Goal: Task Accomplishment & Management: Use online tool/utility

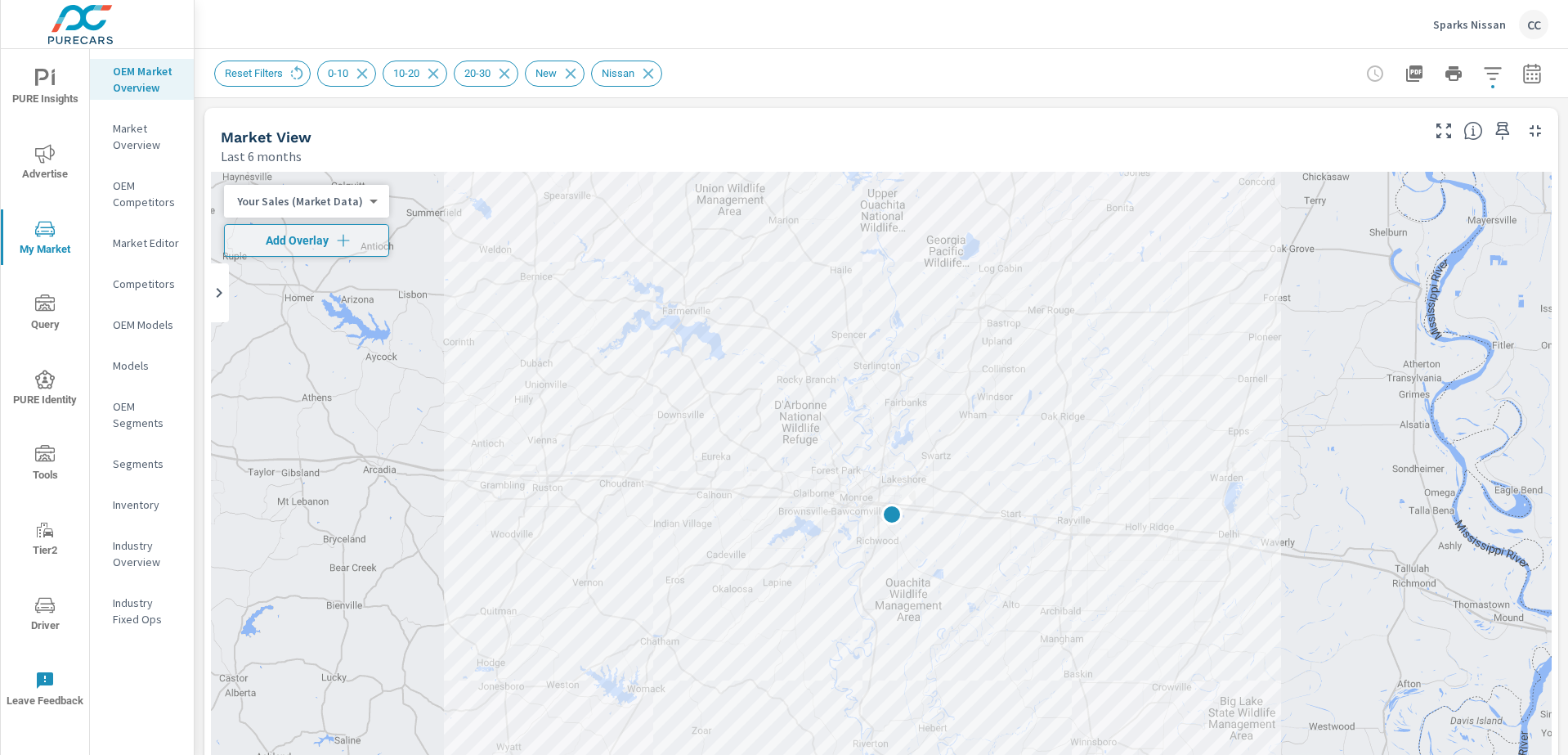
scroll to position [2222, 0]
click at [1460, 26] on p "Sparks Nissan" at bounding box center [1469, 24] width 72 height 14
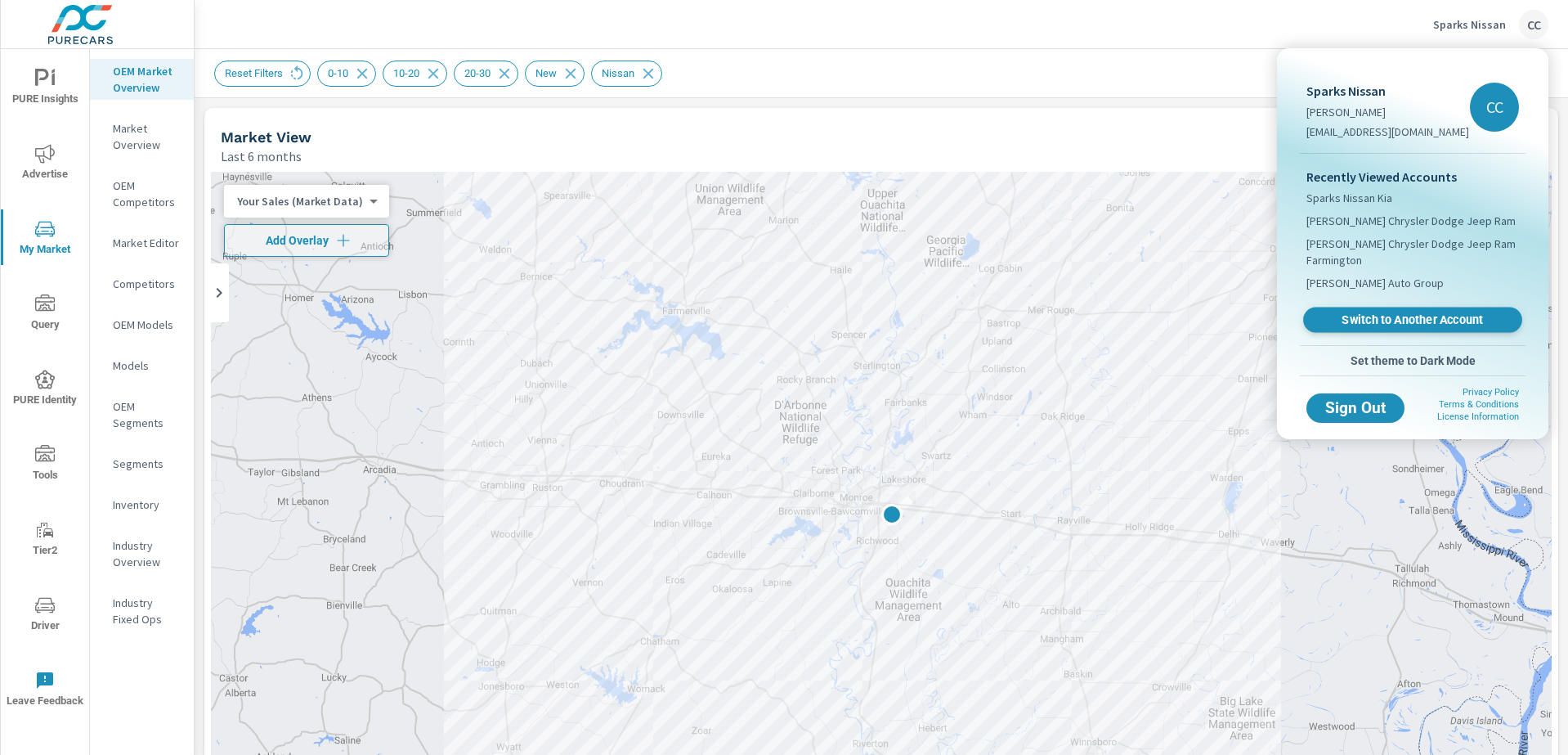
click at [1409, 318] on span "Switch to Another Account" at bounding box center [1412, 320] width 200 height 15
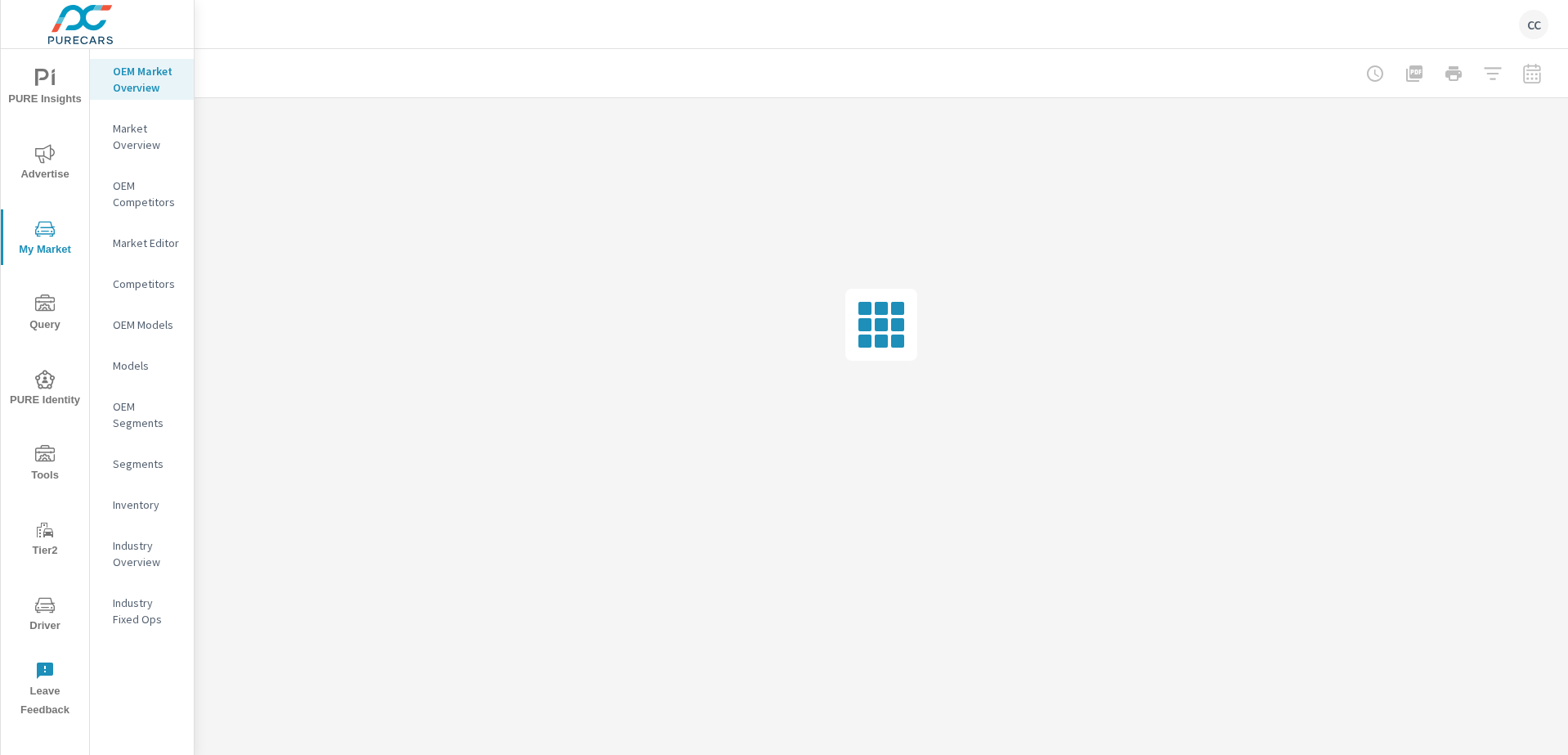
scroll to position [2296, 0]
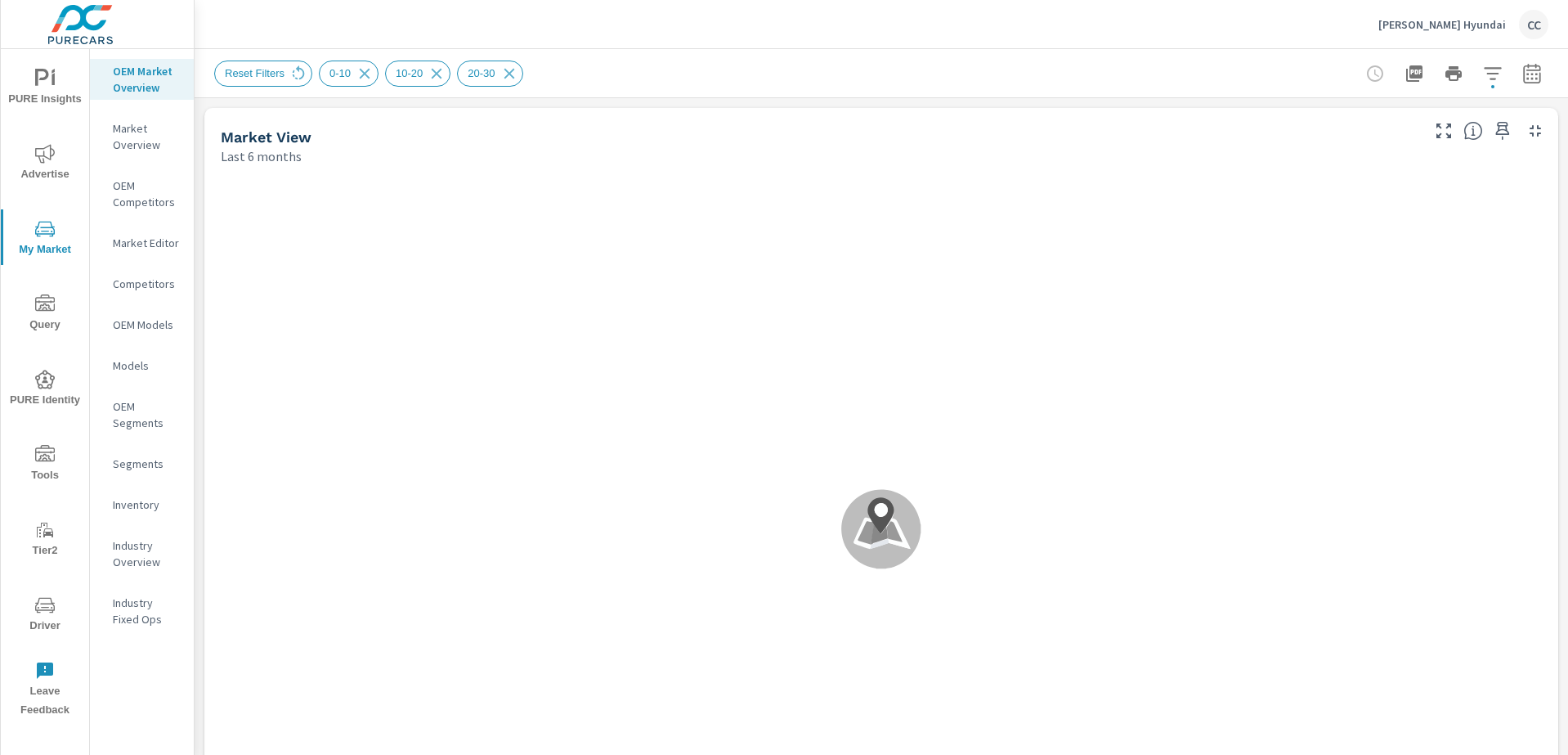
scroll to position [123, 0]
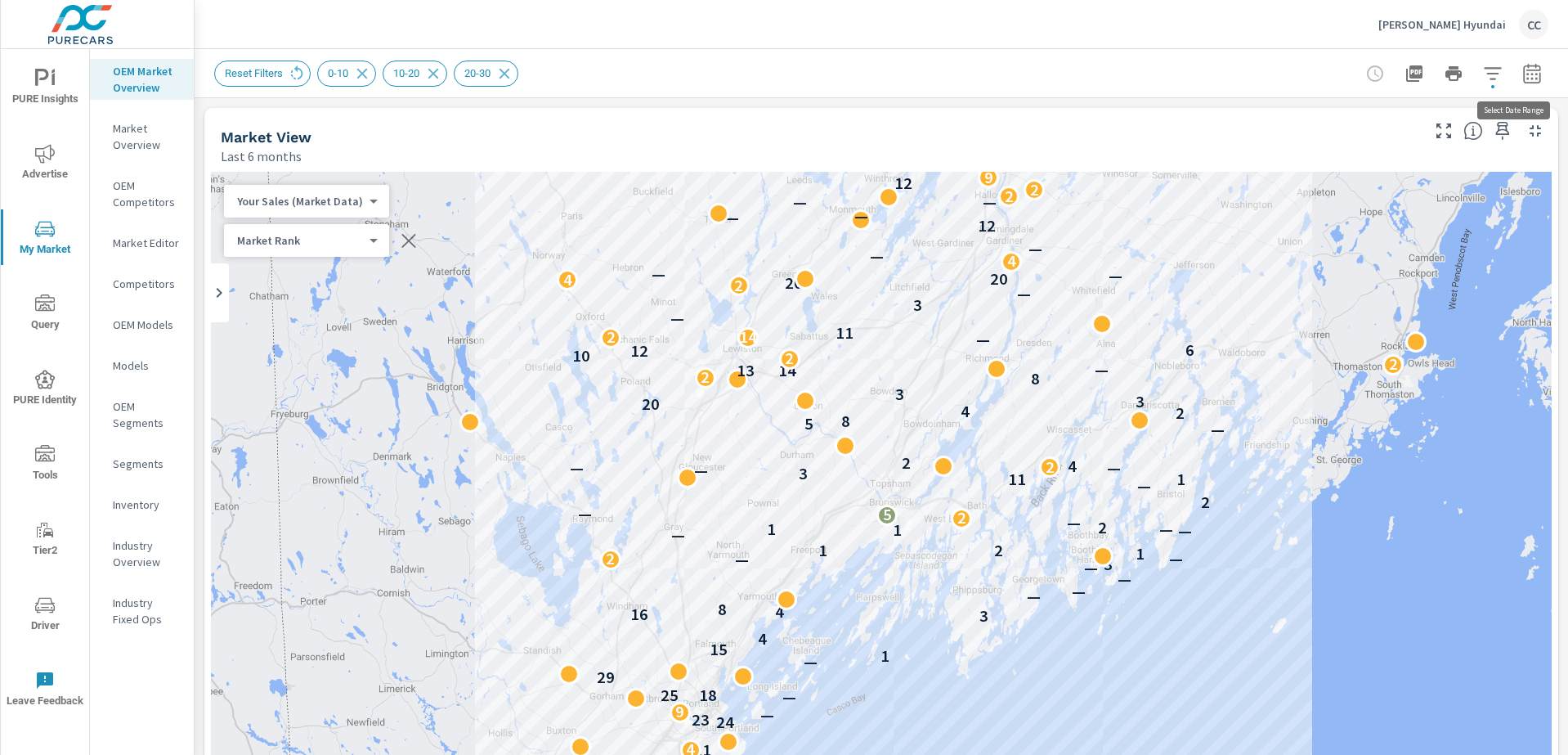
click at [1526, 73] on icon "button" at bounding box center [1531, 75] width 10 height 7
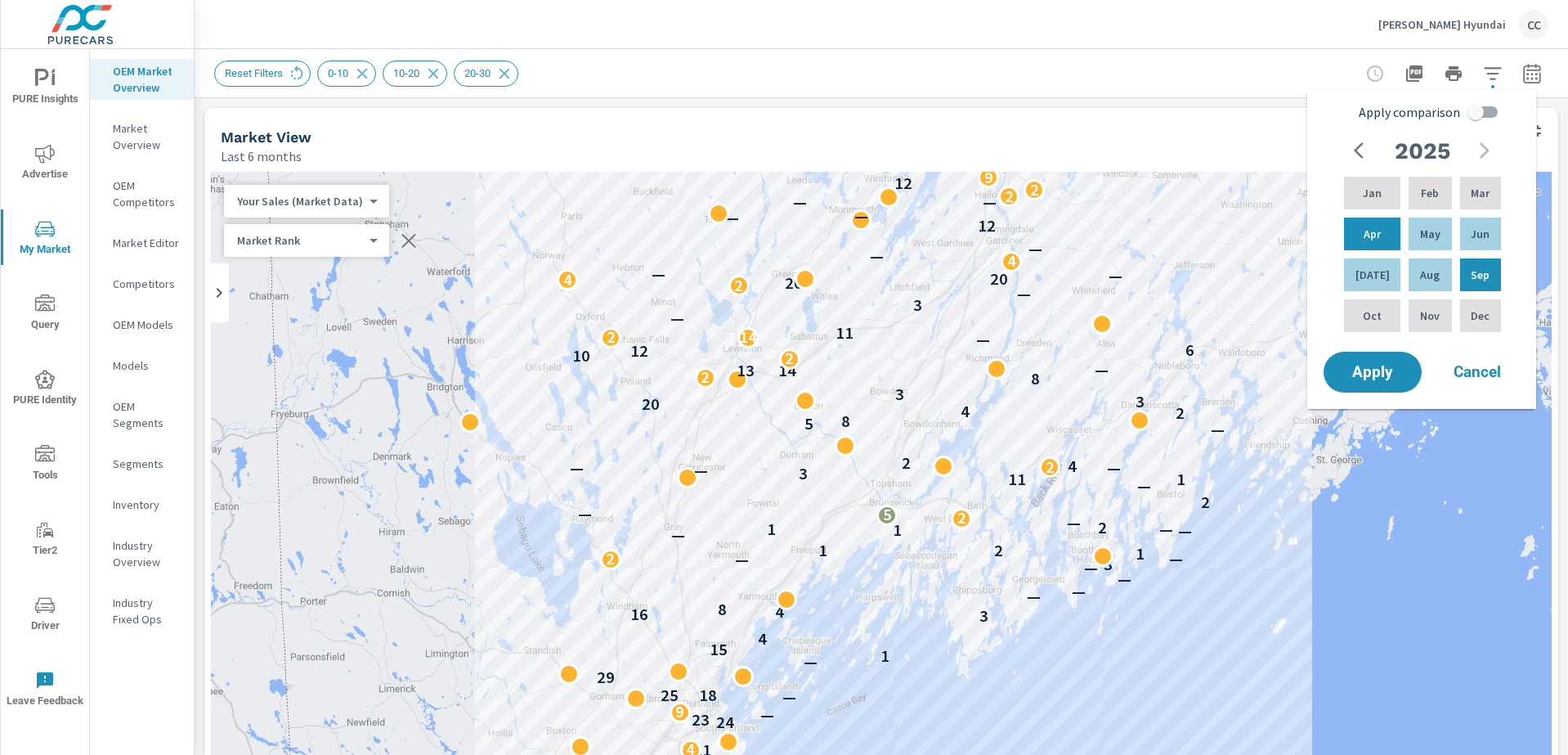
click at [1478, 108] on input "Apply comparison" at bounding box center [1476, 111] width 93 height 31
checkbox input "true"
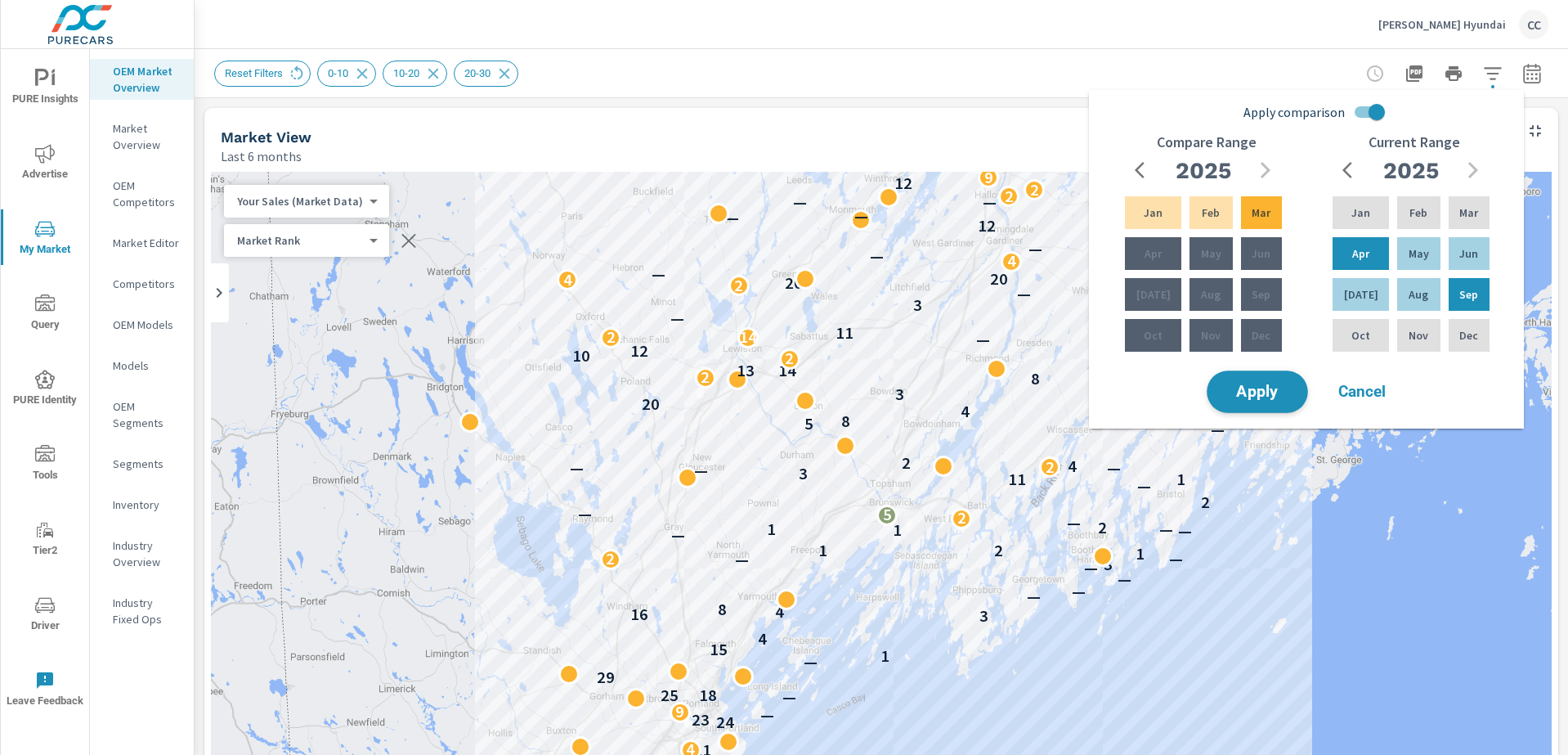
click at [1262, 391] on span "Apply" at bounding box center [1257, 392] width 67 height 15
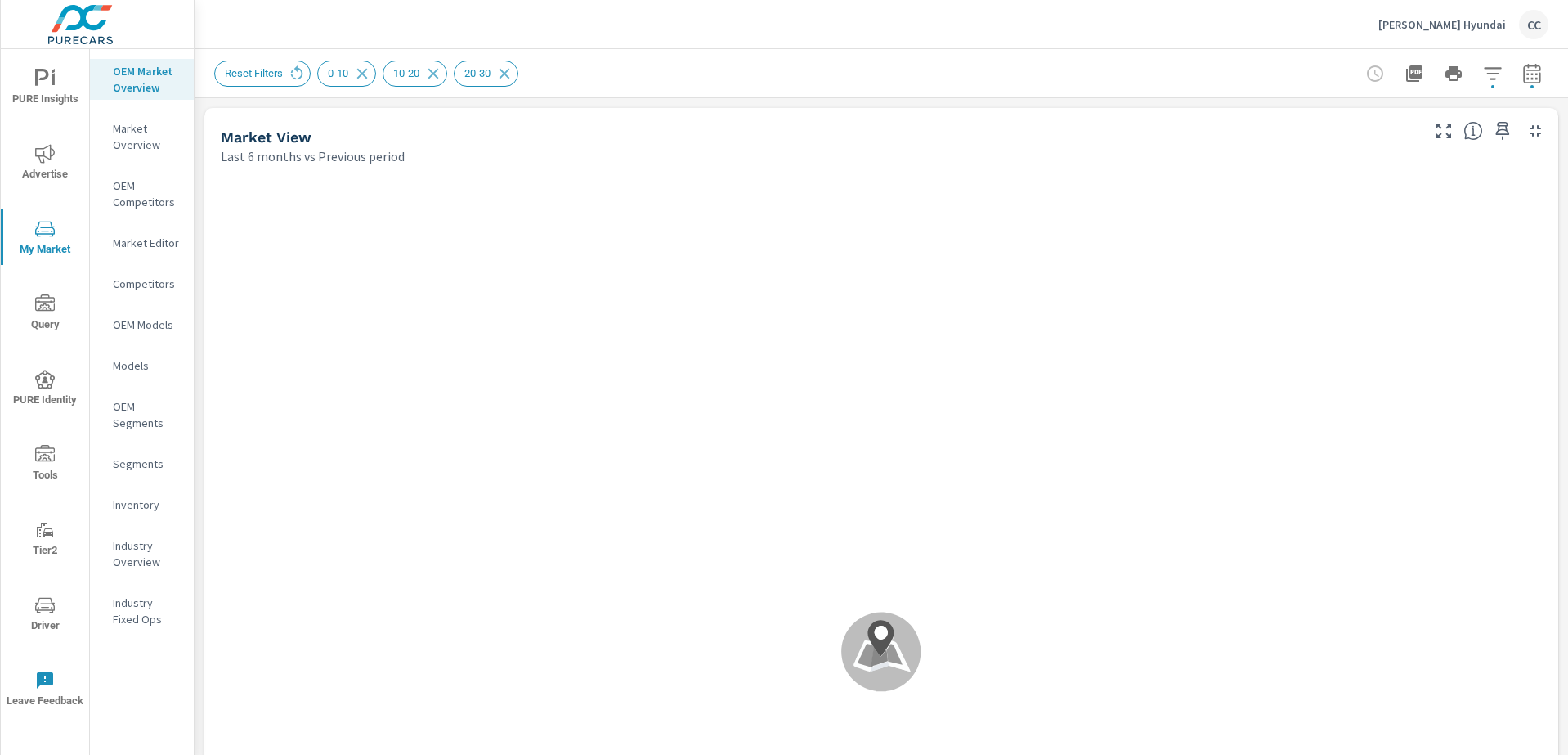
scroll to position [123, 0]
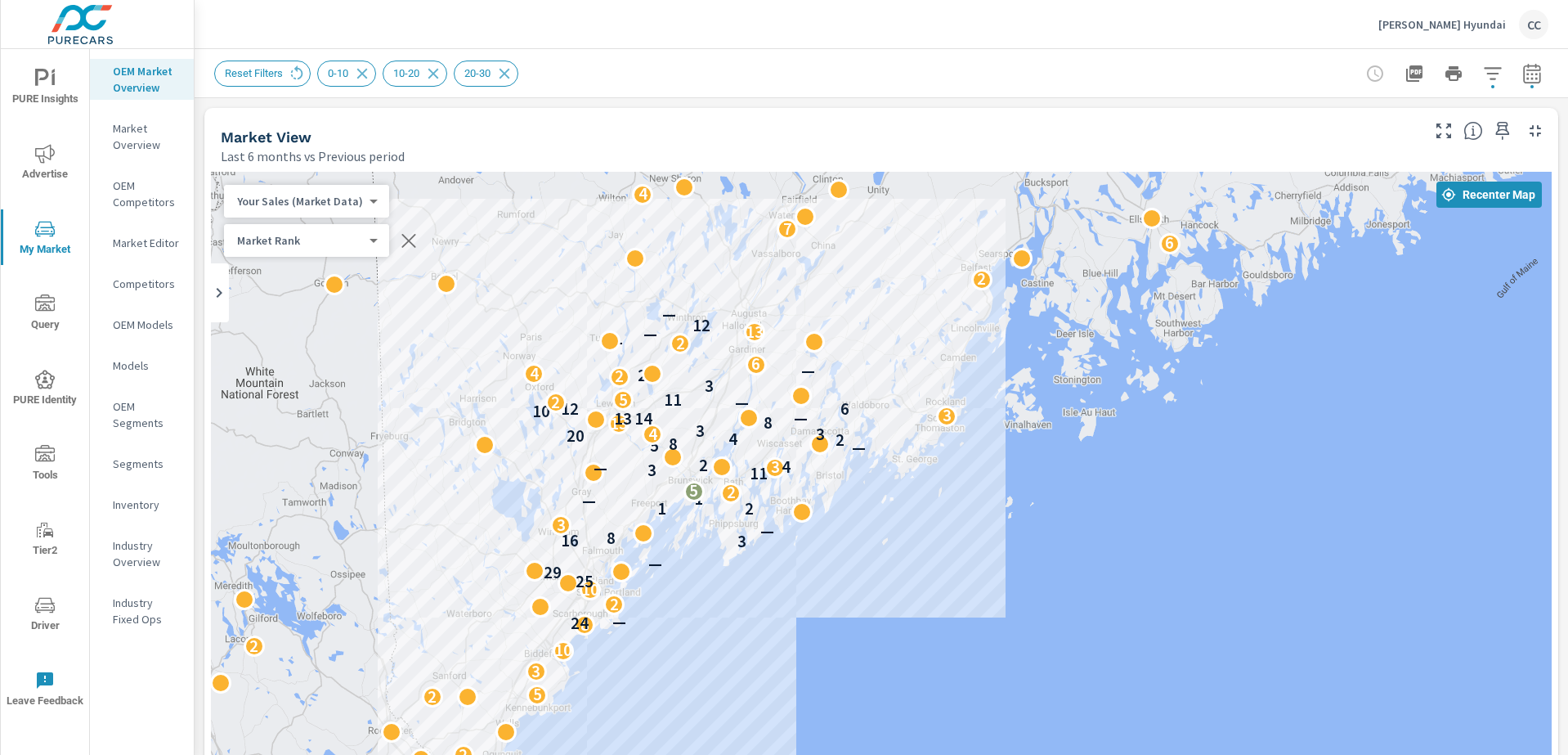
drag, startPoint x: 1320, startPoint y: 566, endPoint x: 872, endPoint y: 487, distance: 454.9
click at [872, 487] on div "2 2 3 3 2 2 6 2 2 2 3 6 4 4 3 5 6 4 6 5 2 3 2 2 7 6 4 2 3 7 2 2 2 5 3 10 2 2 8 …" at bounding box center [881, 626] width 1341 height 909
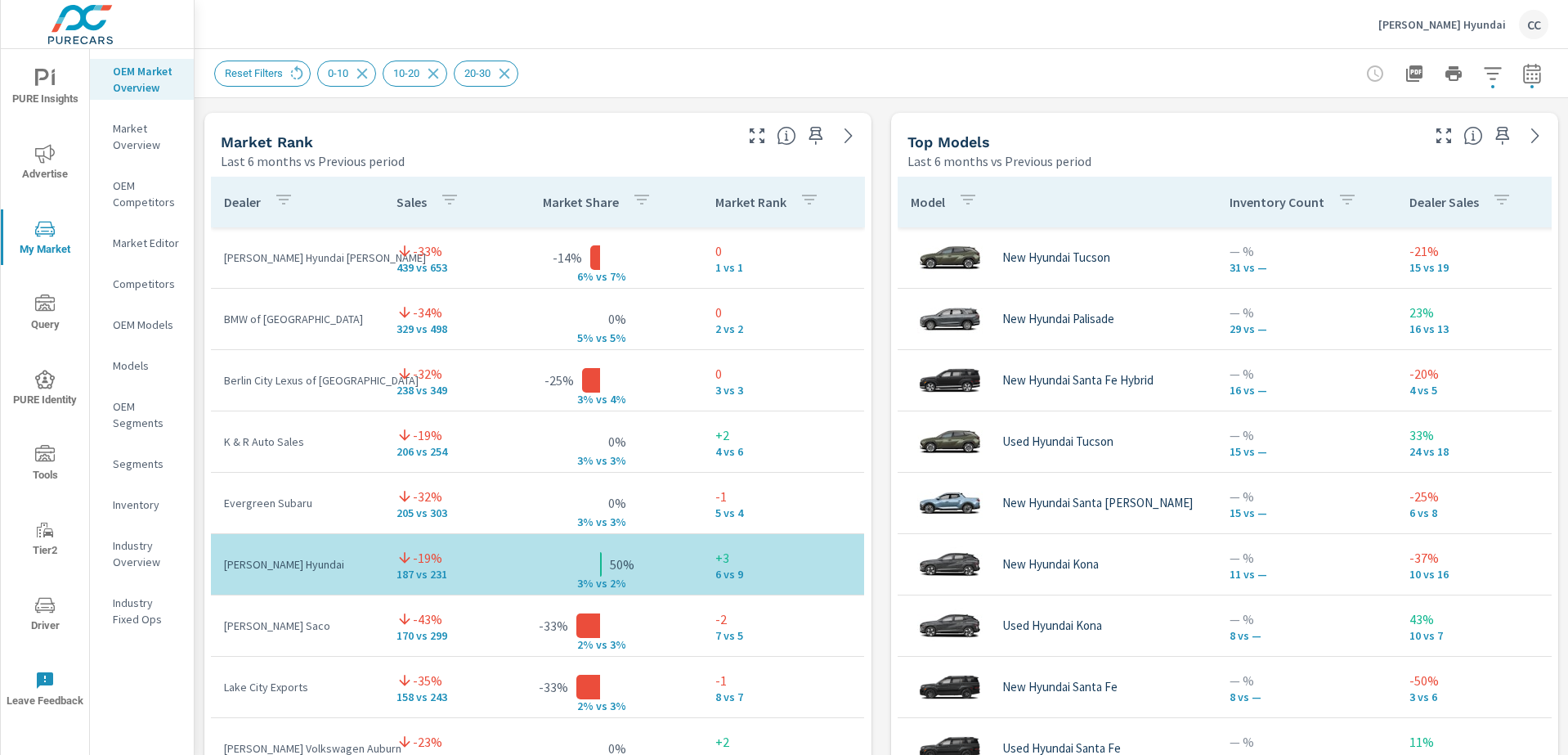
scroll to position [1043, 0]
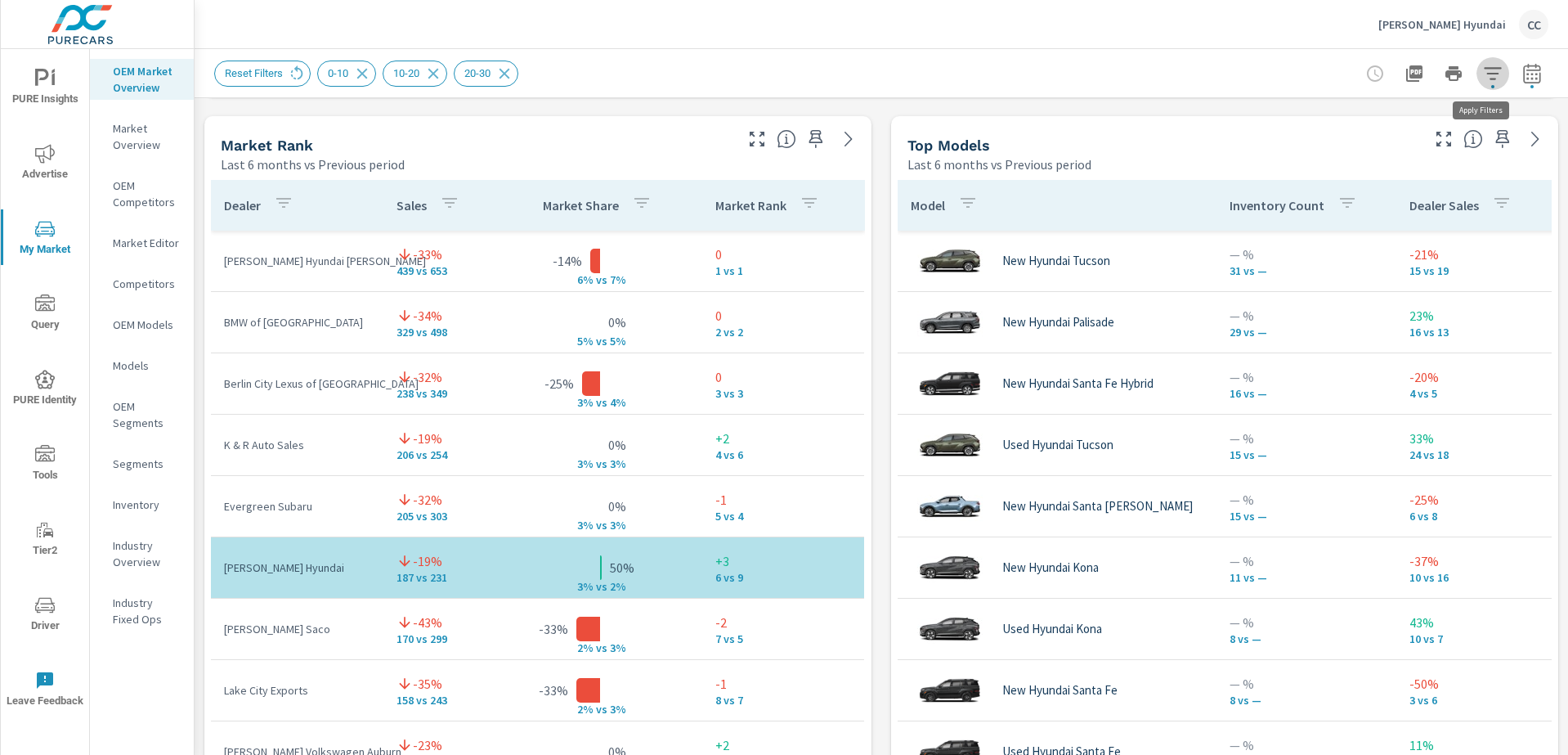
click at [1482, 76] on icon "button" at bounding box center [1492, 73] width 20 height 20
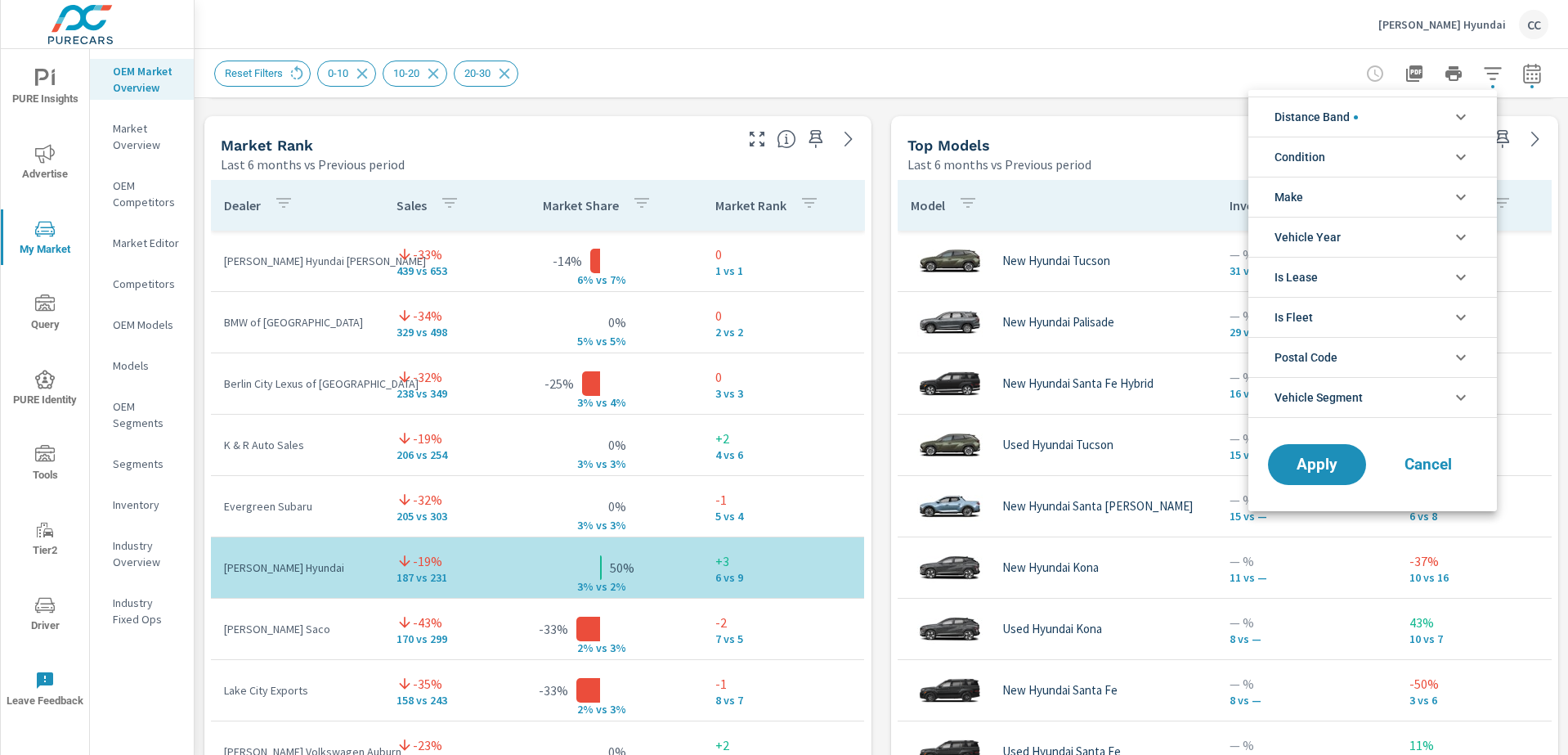
scroll to position [73, 0]
click at [1320, 120] on span "Distance Band" at bounding box center [1316, 116] width 84 height 39
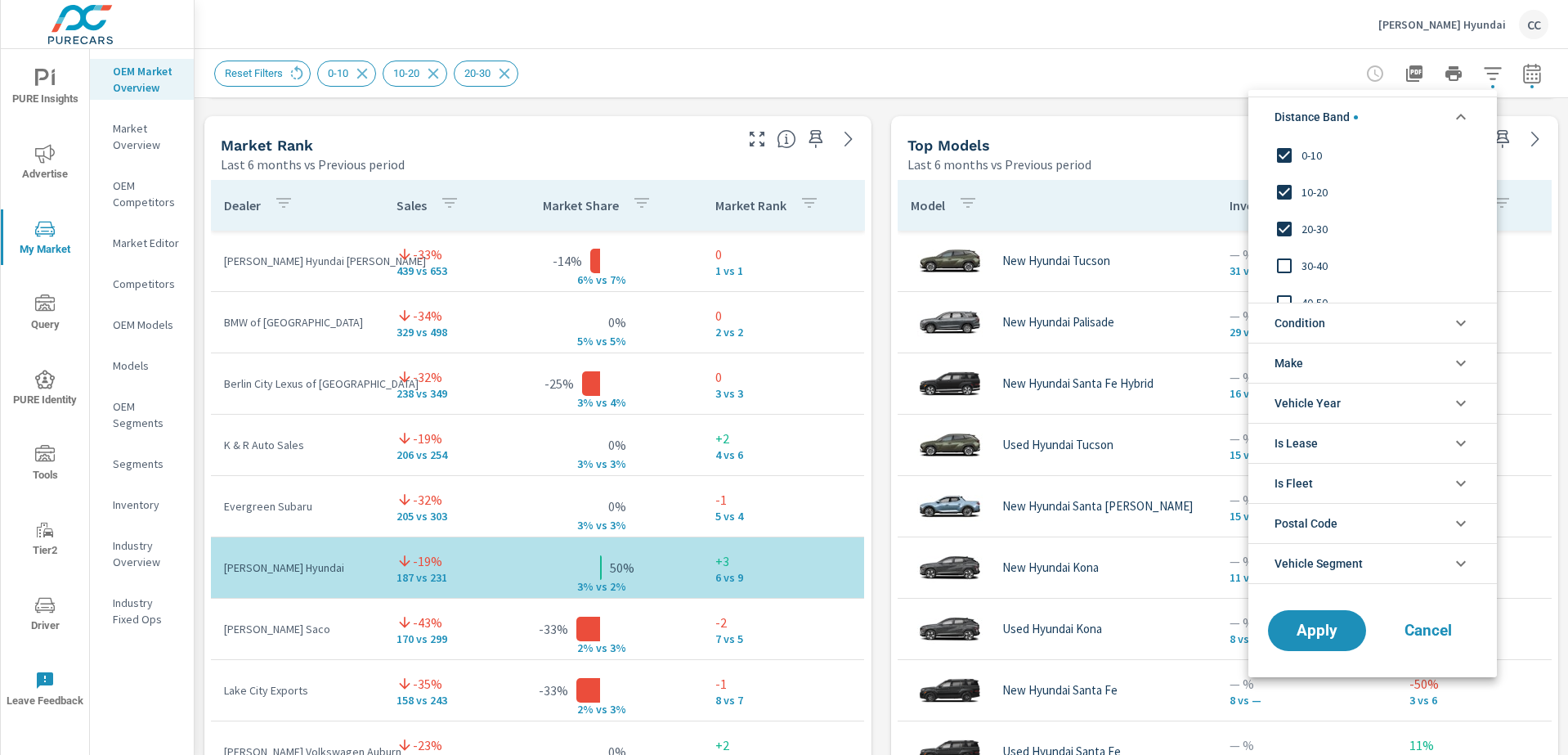
scroll to position [0, 0]
click at [1312, 321] on span "Condition" at bounding box center [1299, 323] width 50 height 39
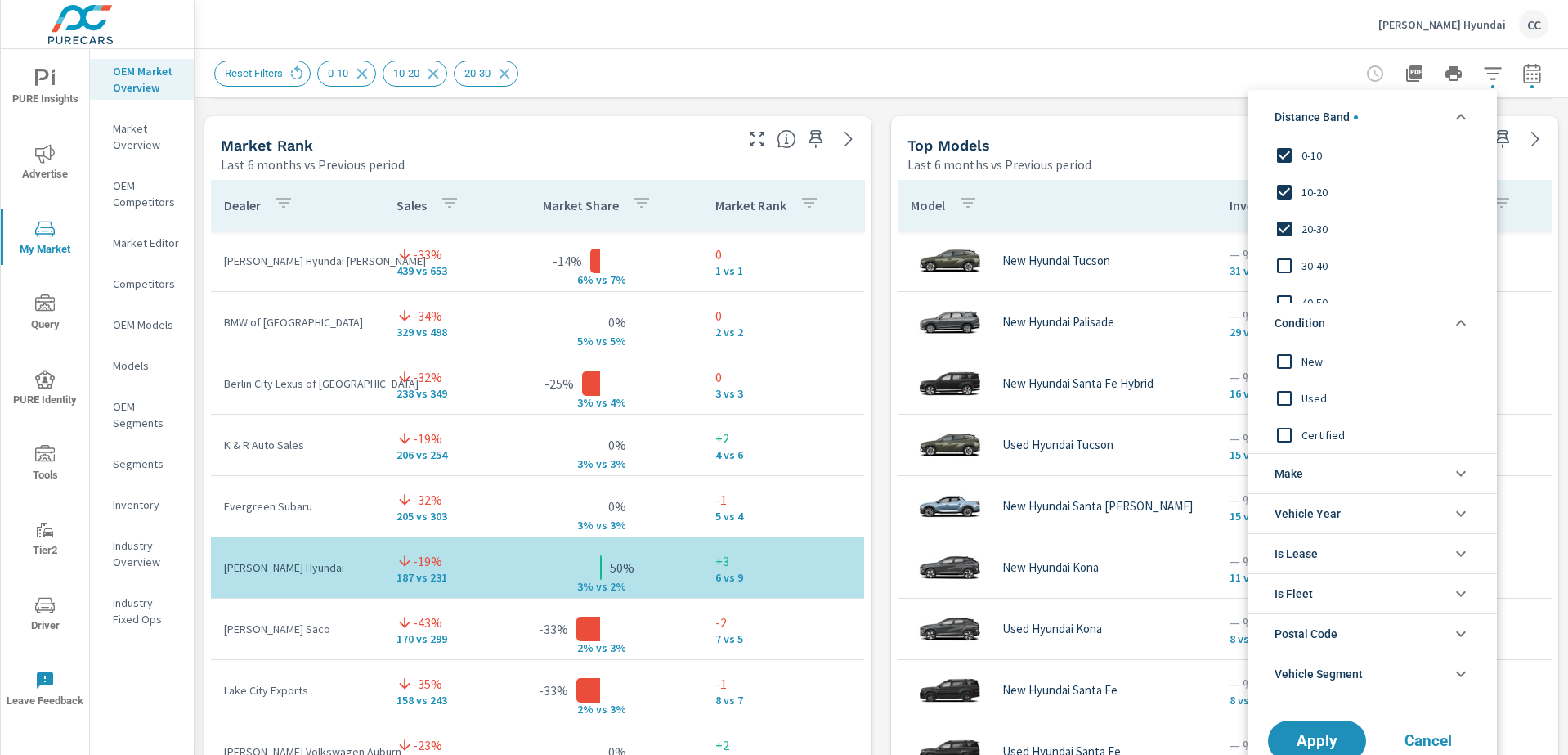
click at [1309, 364] on span "New" at bounding box center [1391, 361] width 179 height 20
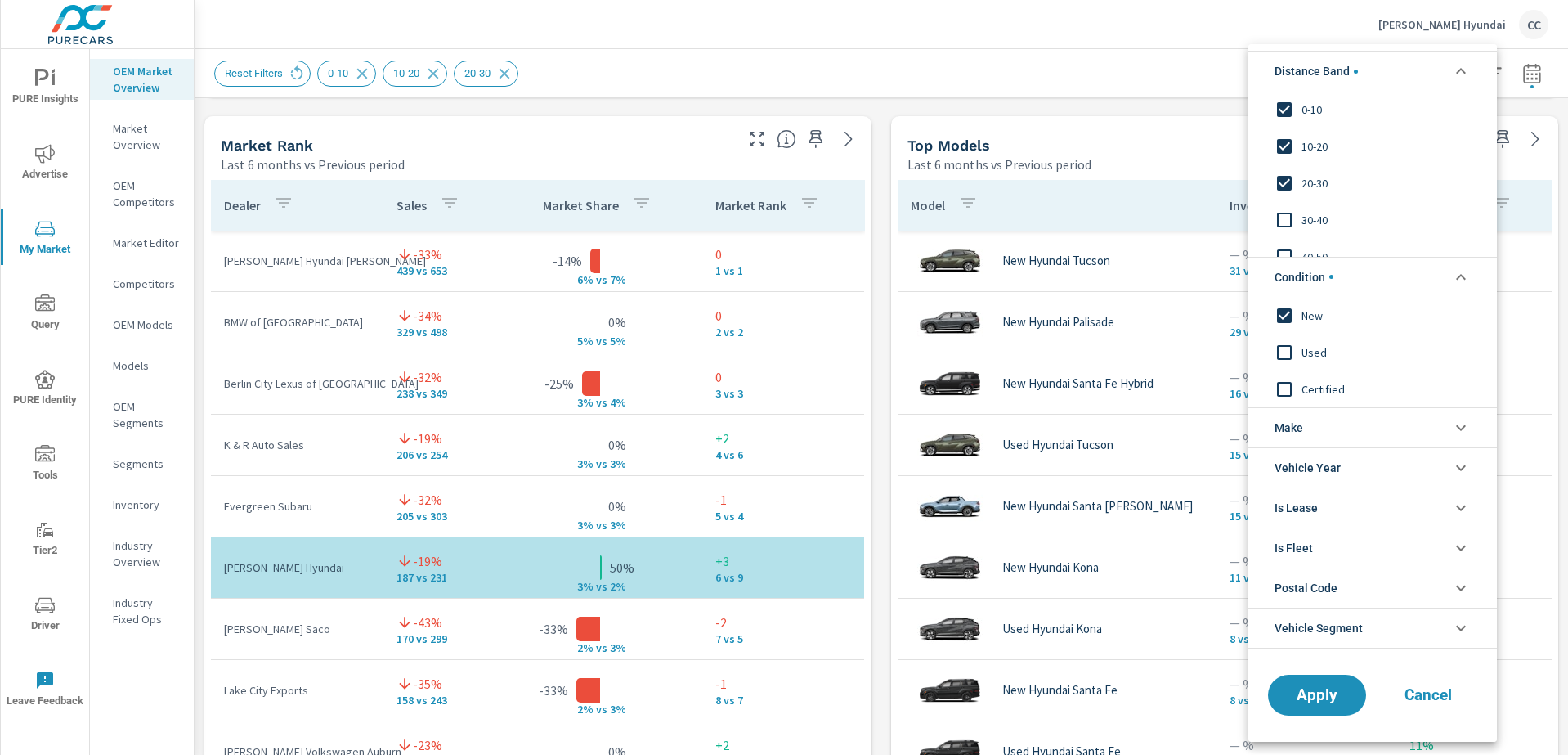
click at [1316, 434] on li "Make" at bounding box center [1372, 427] width 248 height 40
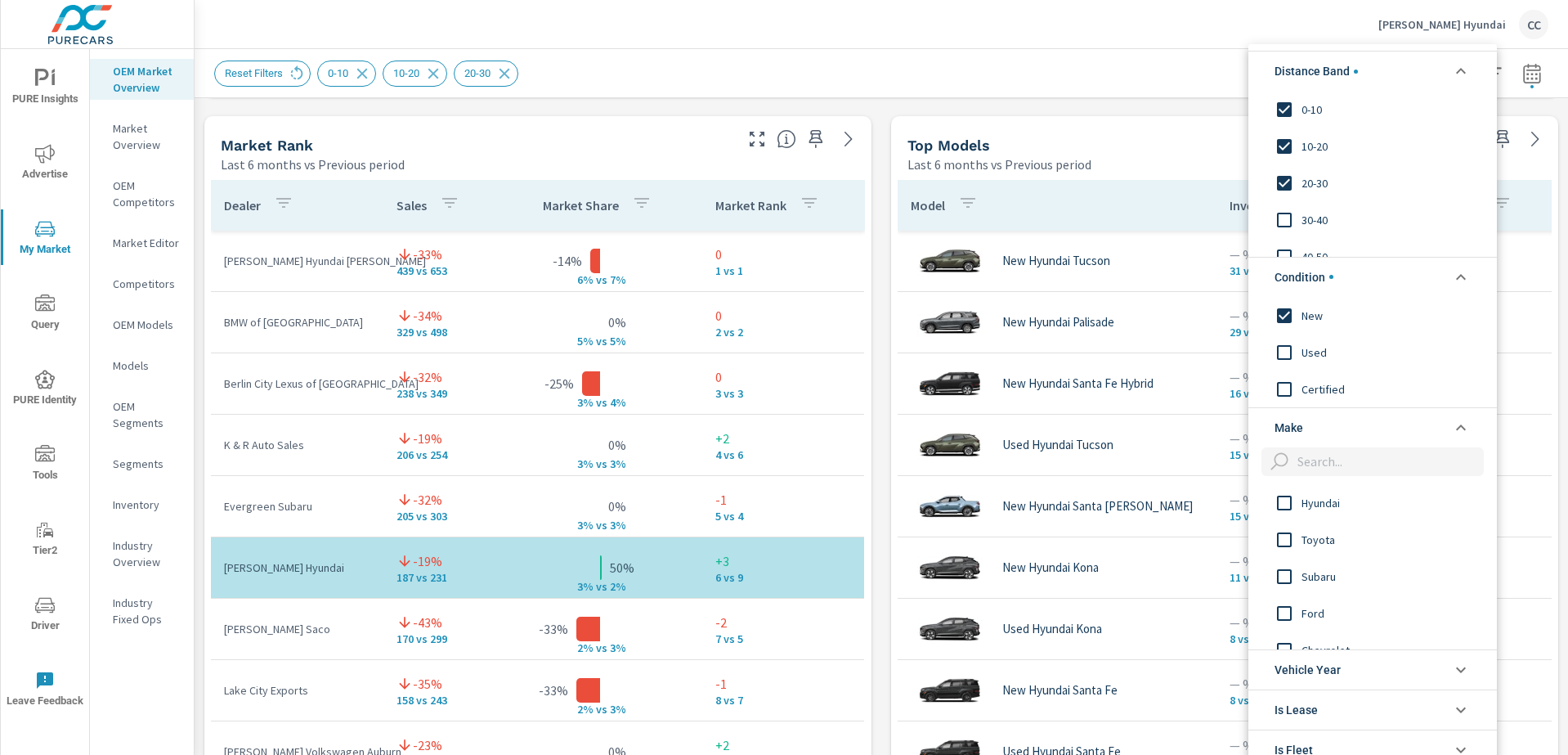
click at [1321, 500] on span "Hyundai" at bounding box center [1391, 502] width 179 height 20
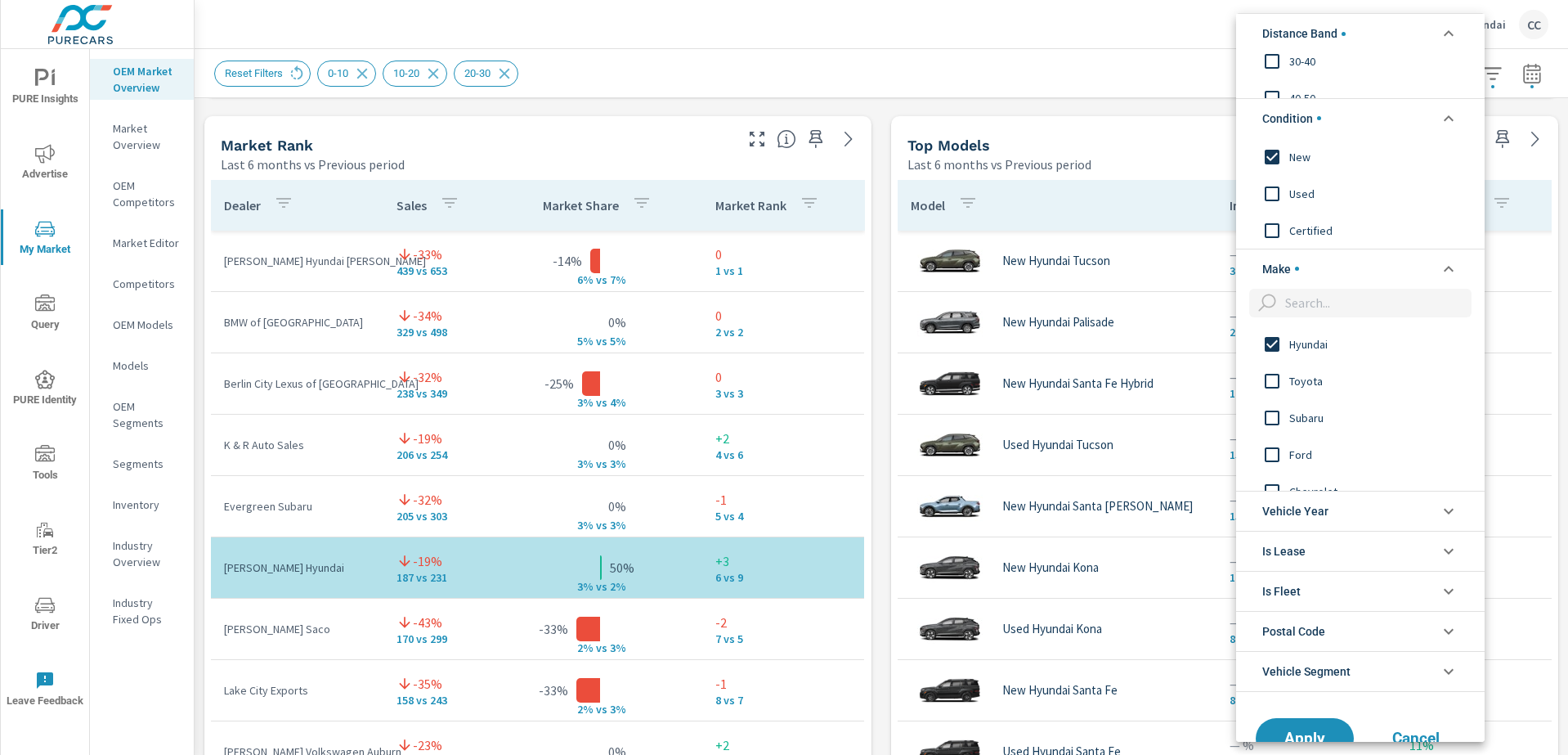
scroll to position [130, 0]
click at [1312, 728] on span "Apply" at bounding box center [1304, 736] width 67 height 15
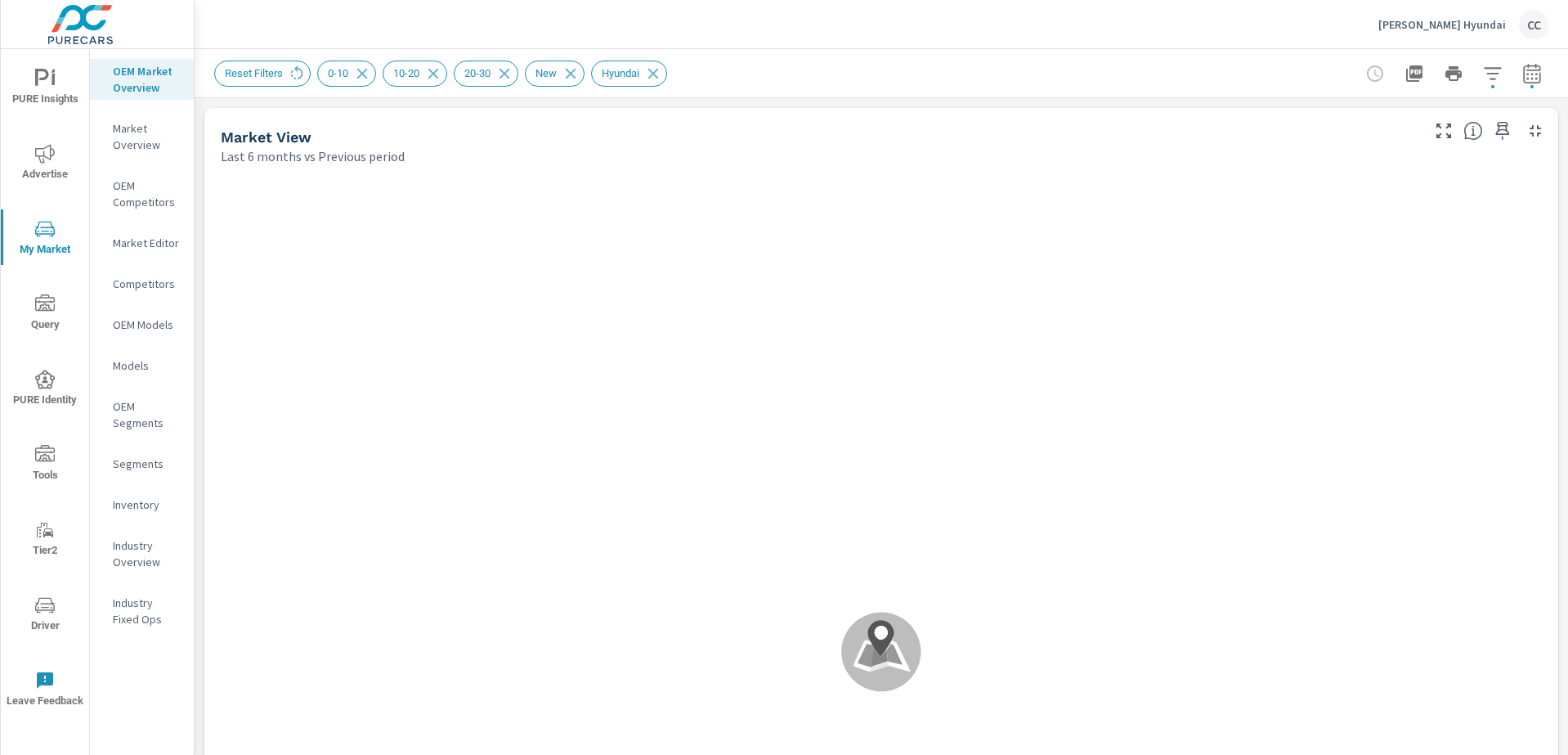
scroll to position [123, 0]
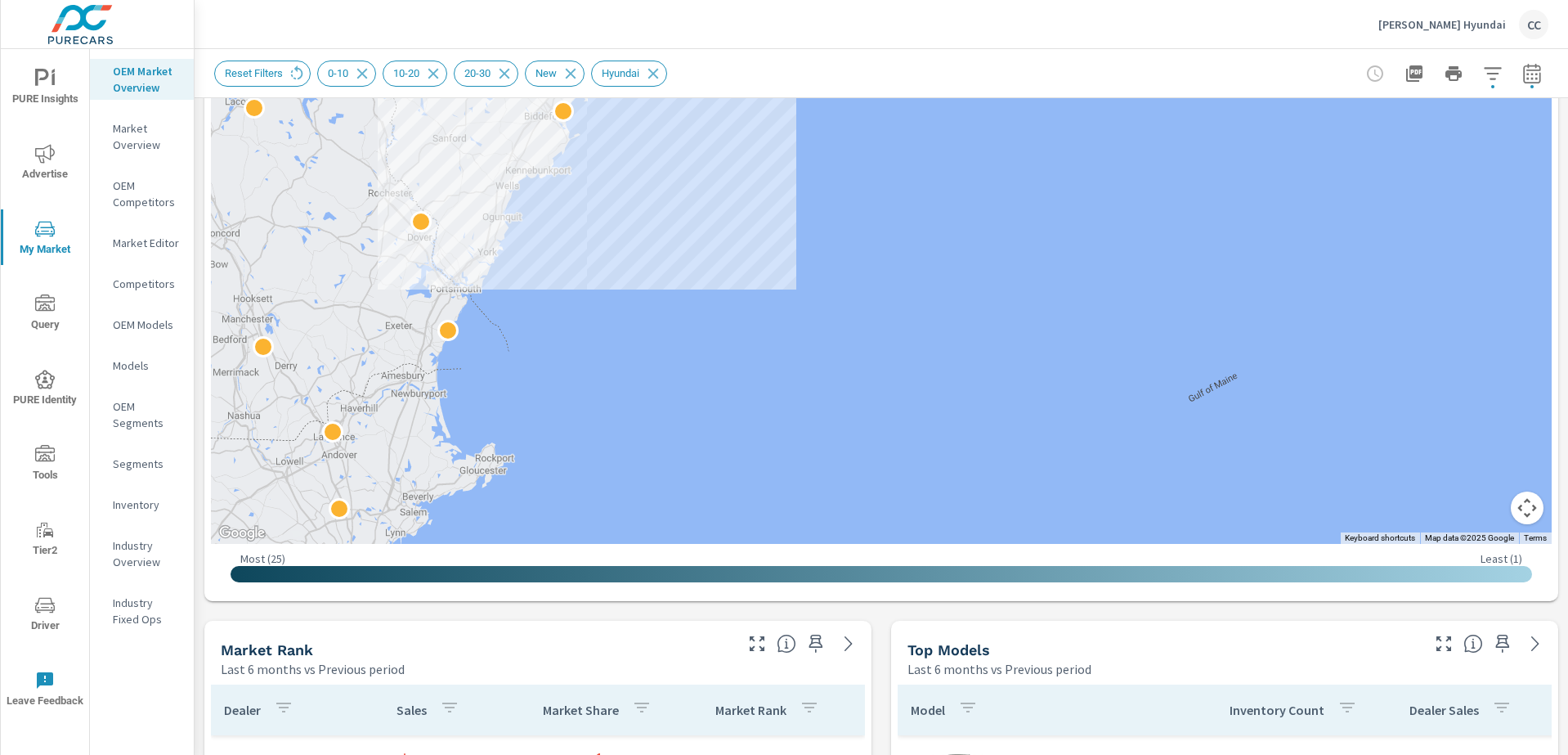
scroll to position [531, 0]
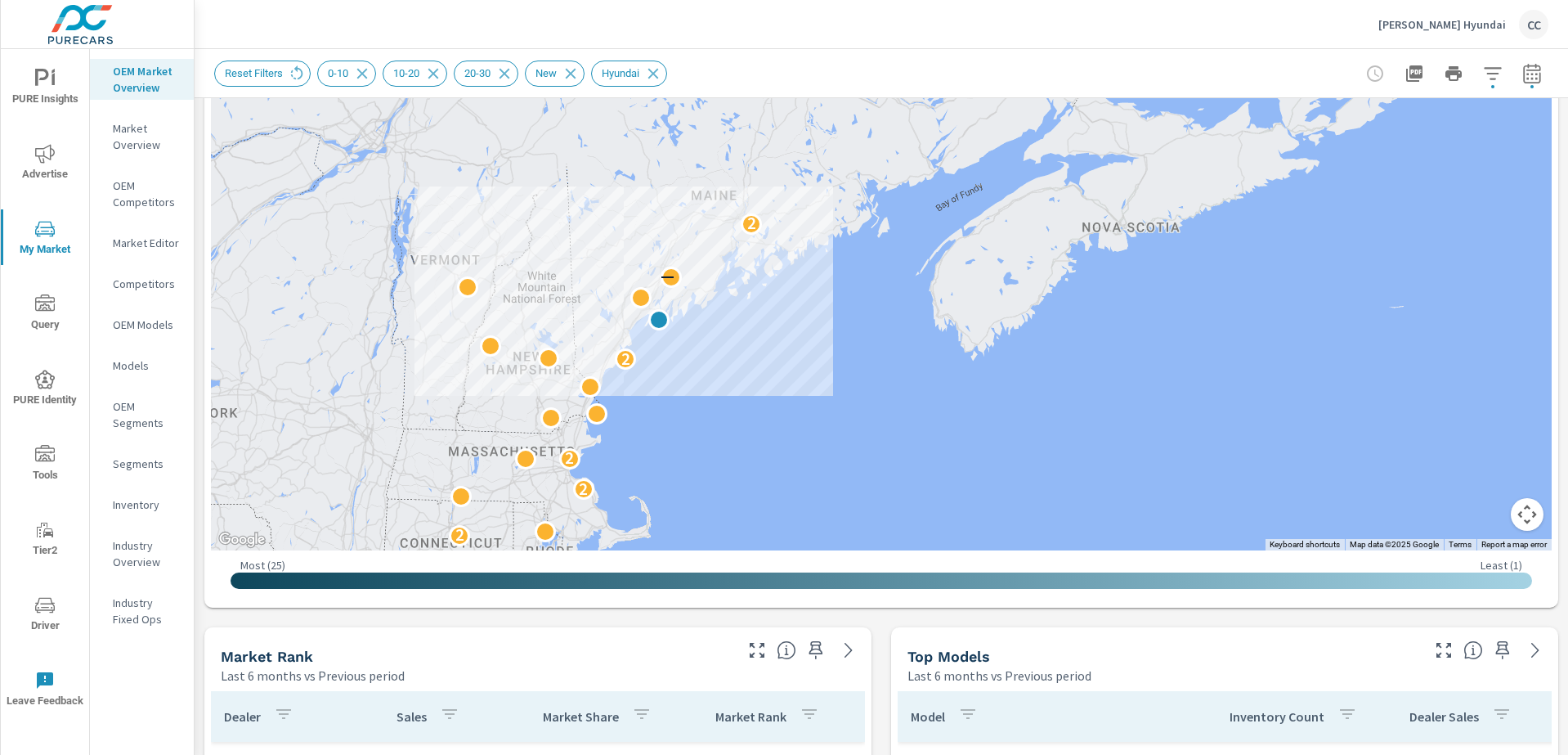
drag, startPoint x: 891, startPoint y: 267, endPoint x: 853, endPoint y: 318, distance: 63.6
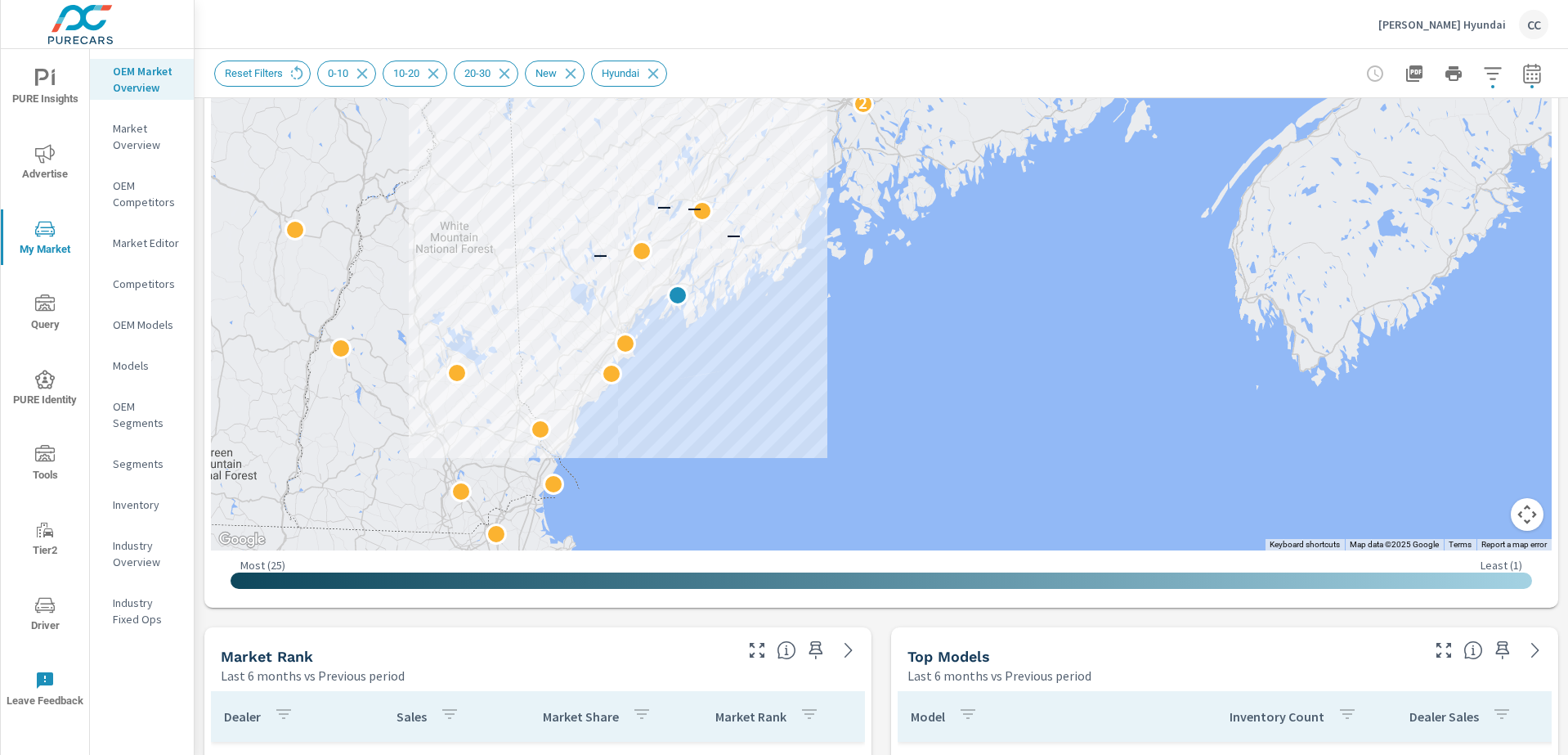
drag, startPoint x: 528, startPoint y: 342, endPoint x: 761, endPoint y: 325, distance: 233.6
click at [761, 325] on div "— — — — 2" at bounding box center [881, 95] width 1341 height 909
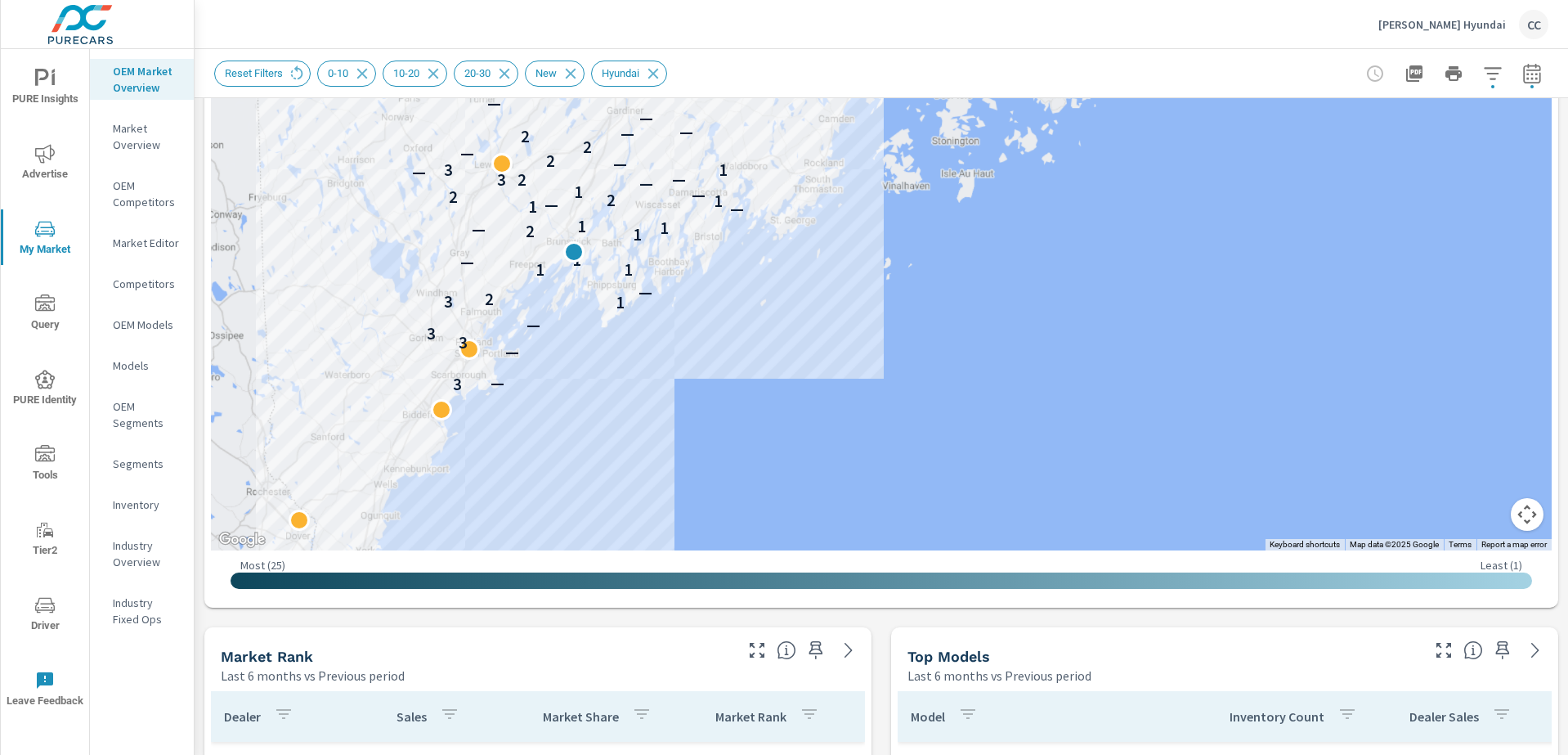
click at [691, 335] on div "3 — — 3 3 — 1 3 2 — 1 1 — 1 1 2 — 1 1 — 1 — 1 2 2 — 1 — 3 2 — — 3 1 — 2 — 2 2 —…" at bounding box center [881, 95] width 1341 height 909
click at [702, 436] on div "3 — — 3 3 — 1 3 2 — 1 1 — 1 1 2 — 1 1 — 1 — 1 2 2 — 1 — 3 2 — — 3 1 — 2 — 2 2 —…" at bounding box center [881, 95] width 1341 height 909
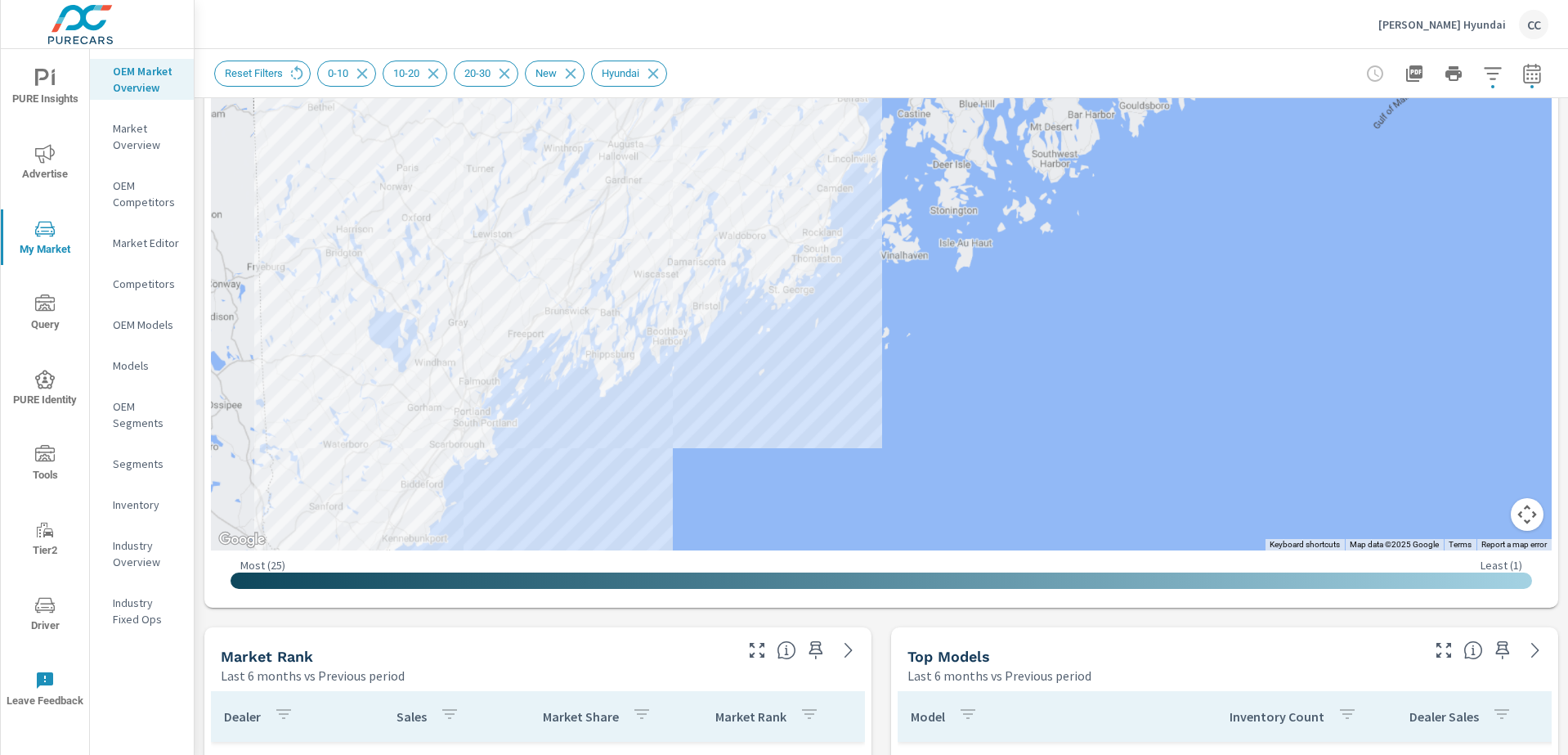
drag, startPoint x: 763, startPoint y: 355, endPoint x: 758, endPoint y: 438, distance: 83.2
click at [758, 438] on div "3 — — 3 3 — 1 3 2 — 1 1 — 1 1 2 — 1 1 — 1 — 1 2 2 — 1 — 3 2 — — 3 1 — 2 — 2 2 —…" at bounding box center [881, 95] width 1341 height 909
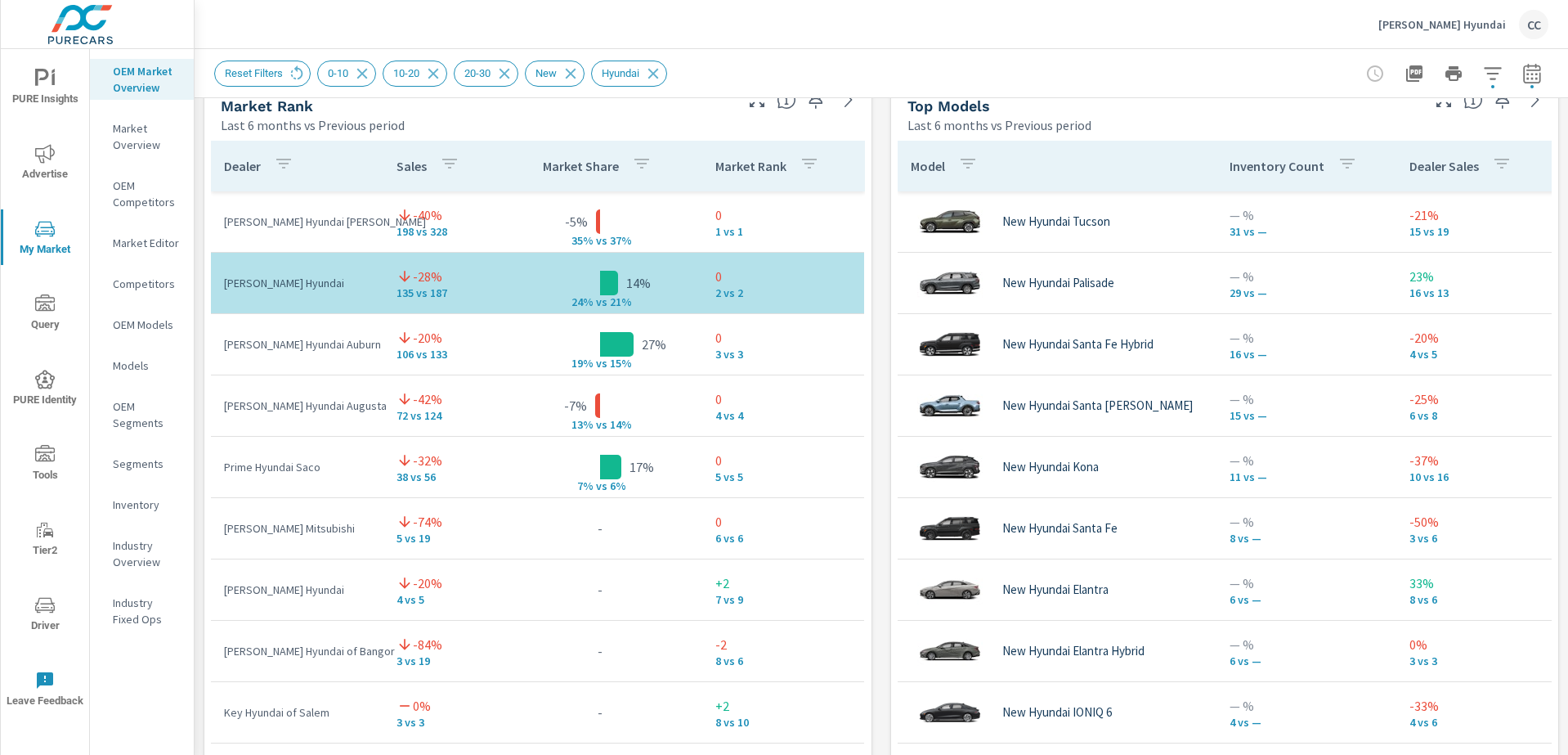
scroll to position [1084, 0]
